Goal: Task Accomplishment & Management: Manage account settings

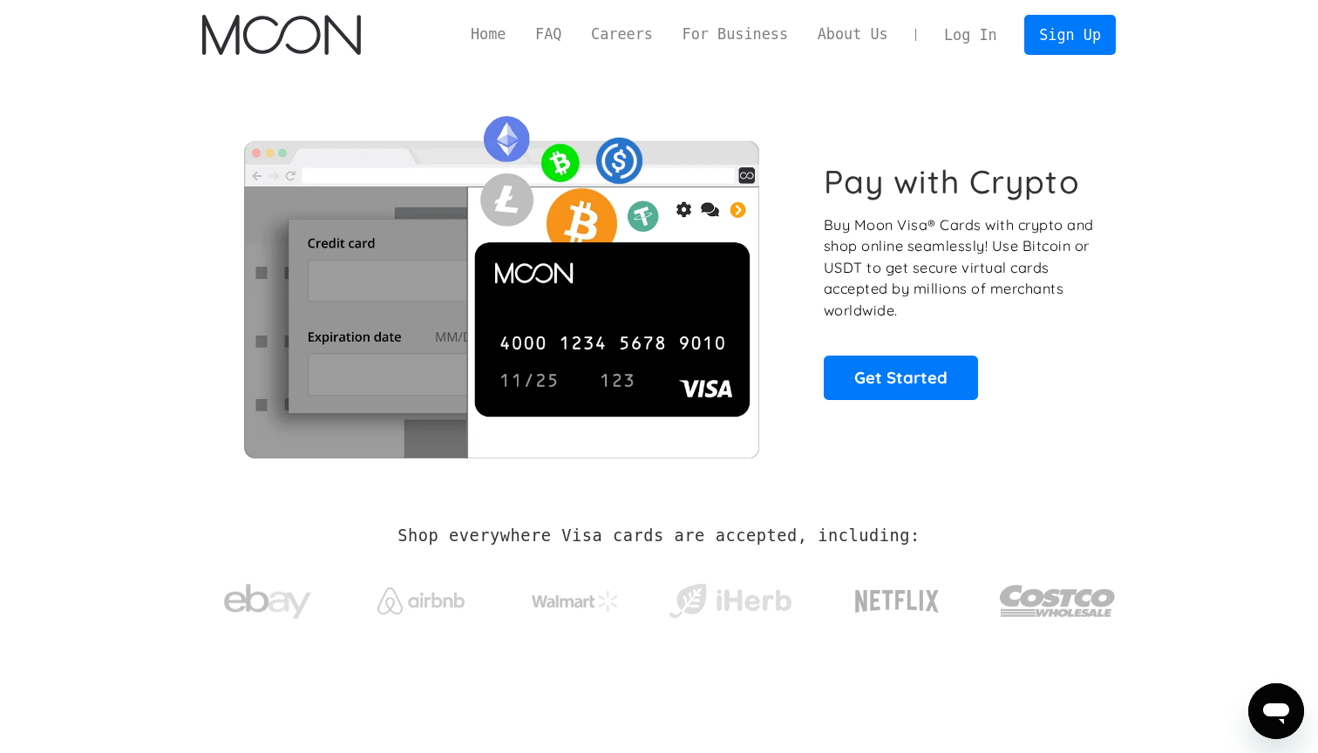
click at [967, 38] on link "Log In" at bounding box center [970, 35] width 82 height 38
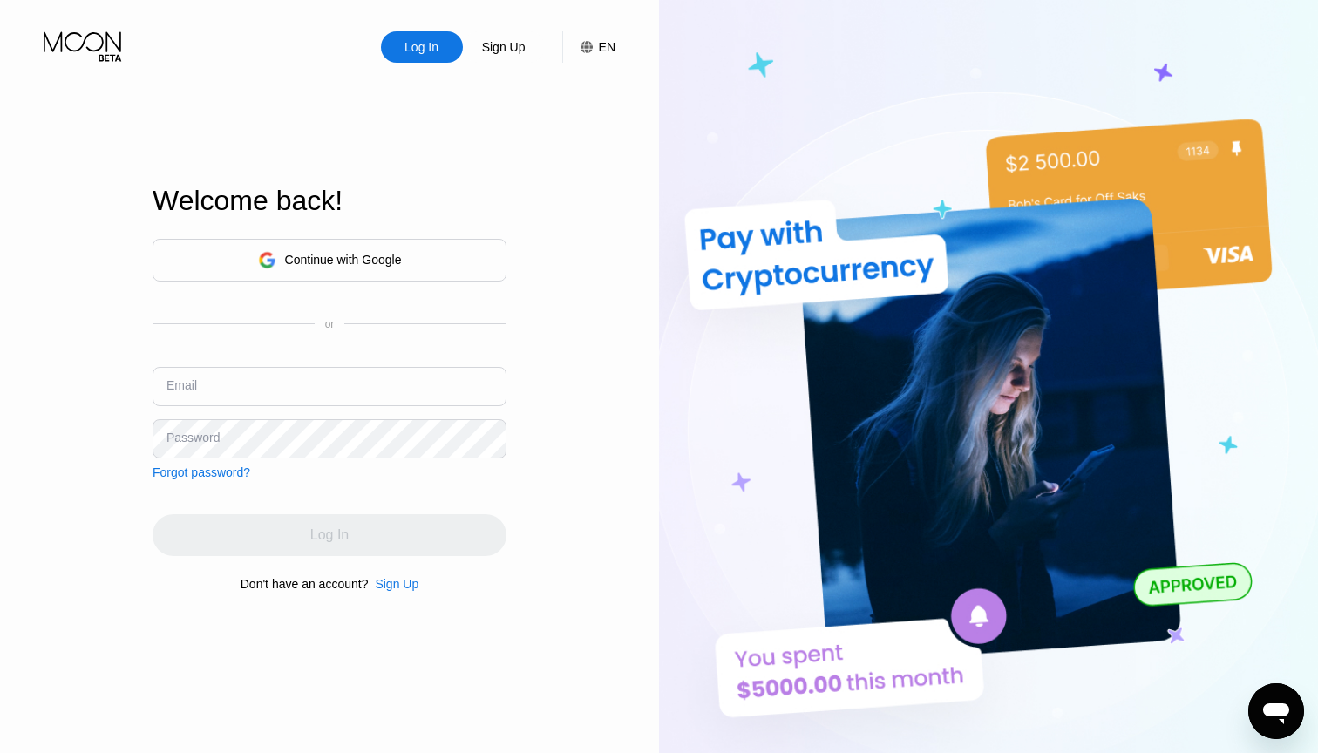
click at [386, 264] on div "Continue with Google" at bounding box center [343, 260] width 117 height 14
